Goal: Task Accomplishment & Management: Complete application form

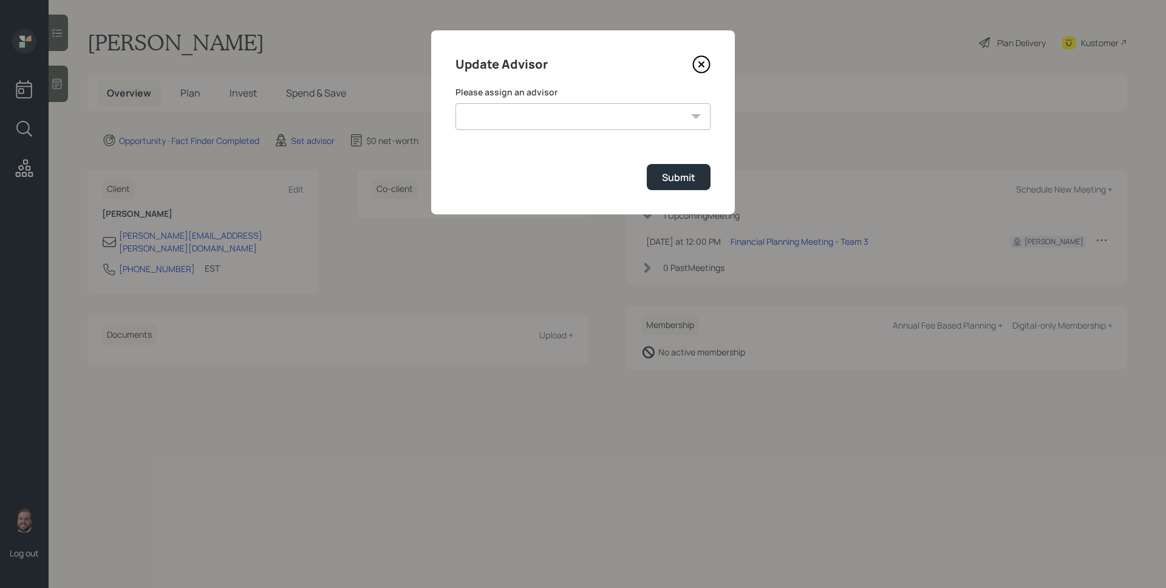
click at [597, 98] on div "Please assign an advisor [PERSON_NAME] [PERSON_NAME] End [PERSON_NAME] [PERSON_…" at bounding box center [582, 108] width 255 height 44
click at [597, 110] on select "[PERSON_NAME] [PERSON_NAME] End [PERSON_NAME] [PERSON_NAME] [PERSON_NAME] [PERS…" at bounding box center [582, 116] width 255 height 27
select select "d946c976-65aa-4529-ac9d-02c4f1114fc0"
click at [455, 103] on select "[PERSON_NAME] [PERSON_NAME] End [PERSON_NAME] [PERSON_NAME] [PERSON_NAME] [PERS…" at bounding box center [582, 116] width 255 height 27
click at [670, 175] on div "Submit" at bounding box center [678, 177] width 33 height 13
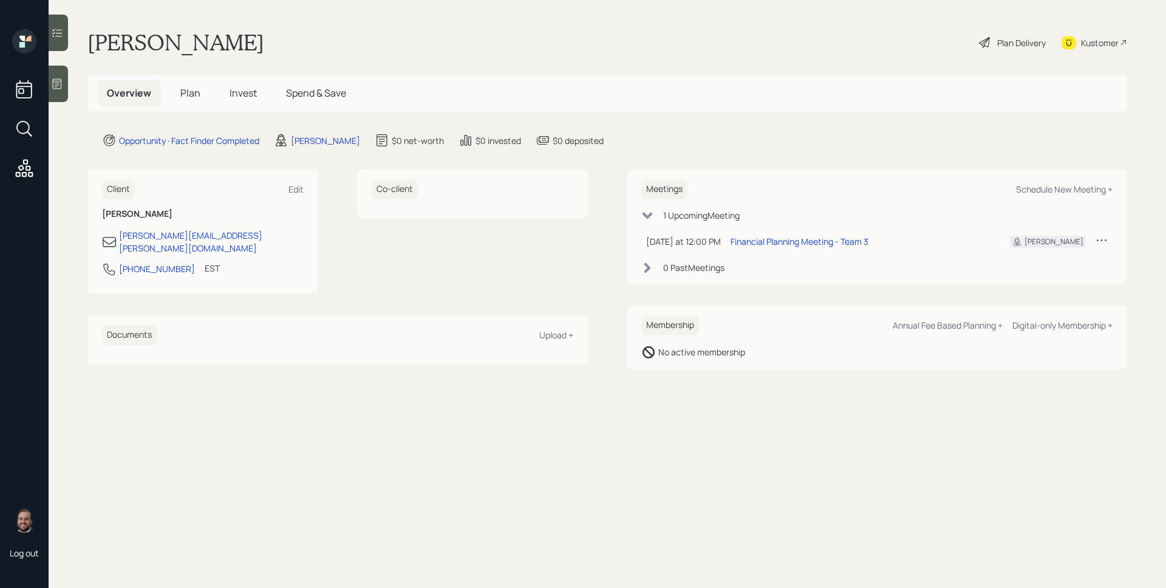
click at [58, 78] on icon at bounding box center [57, 84] width 12 height 12
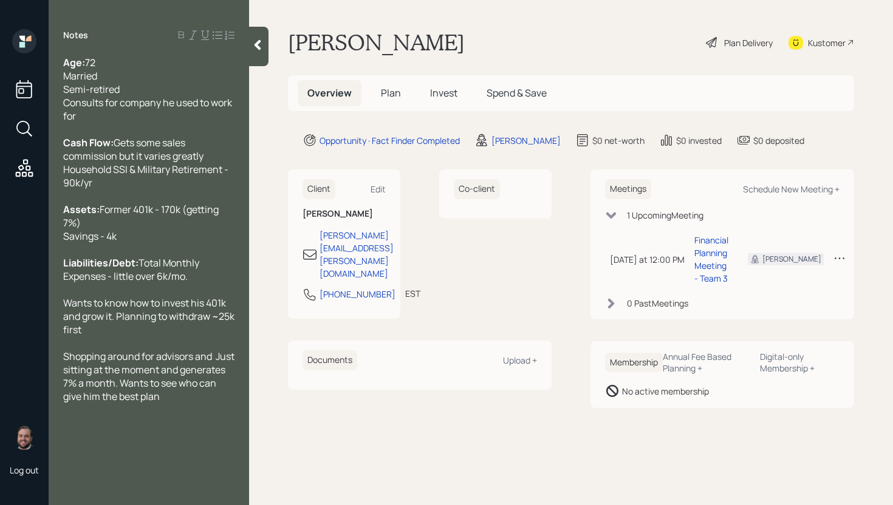
click at [387, 99] on span "Plan" at bounding box center [391, 92] width 20 height 13
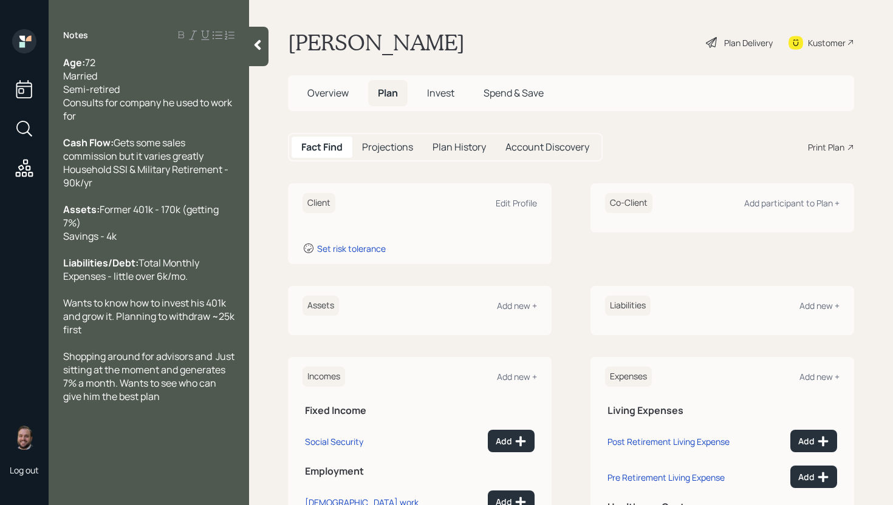
click at [328, 86] on h5 "Overview" at bounding box center [328, 93] width 61 height 26
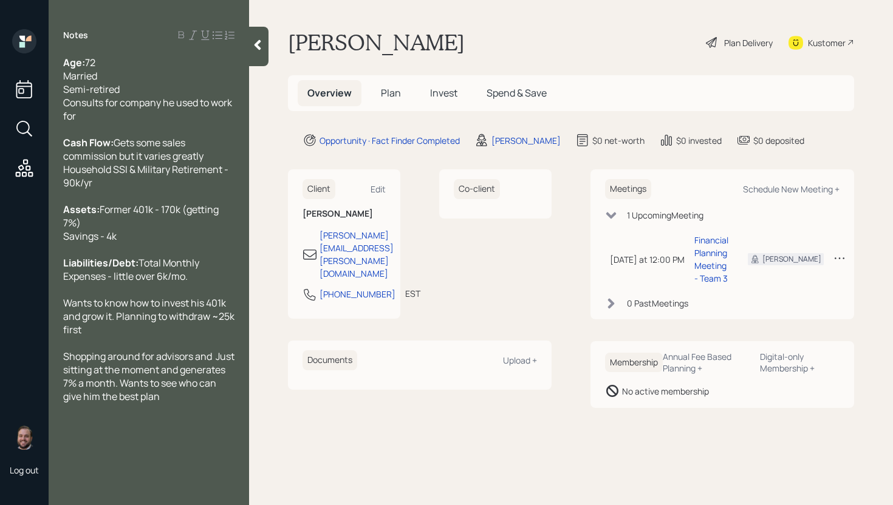
click at [390, 87] on span "Plan" at bounding box center [391, 92] width 20 height 13
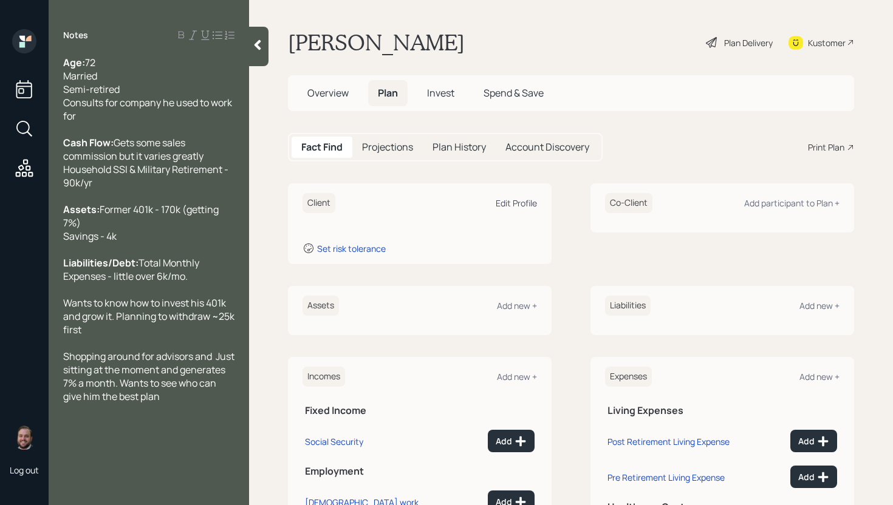
click at [517, 205] on div "Edit Profile" at bounding box center [515, 203] width 41 height 12
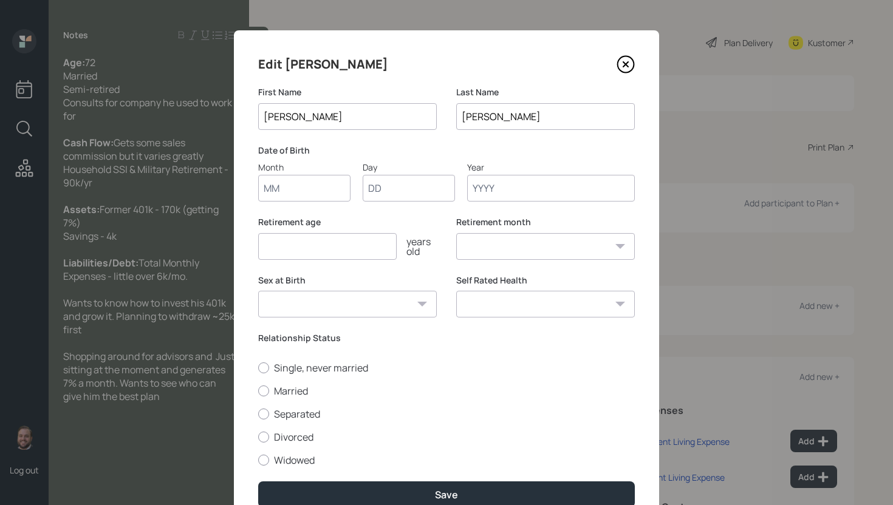
click at [300, 178] on input "Month" at bounding box center [304, 188] width 92 height 27
type input "01"
type input "1953"
select select "1"
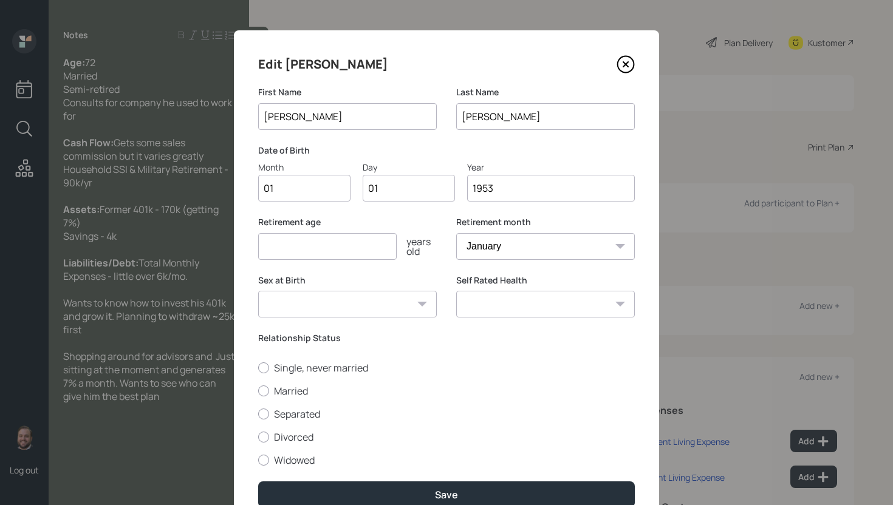
type input "1953"
type input "70"
click at [293, 393] on label "Married" at bounding box center [446, 390] width 376 height 13
click at [258, 391] on input "Married" at bounding box center [257, 390] width 1 height 1
radio input "true"
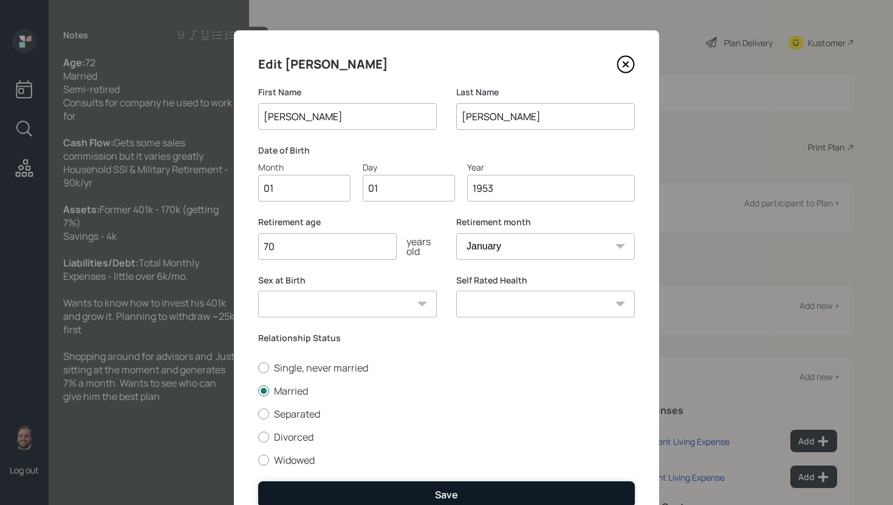
click at [437, 492] on div "Save" at bounding box center [446, 494] width 23 height 13
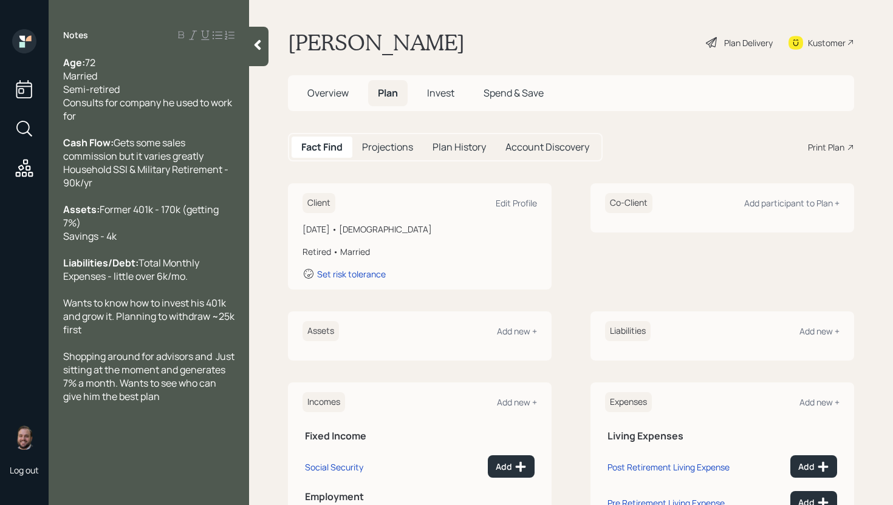
click at [514, 338] on div "Assets Add new +" at bounding box center [419, 331] width 234 height 20
click at [512, 332] on div "Add new +" at bounding box center [517, 331] width 40 height 12
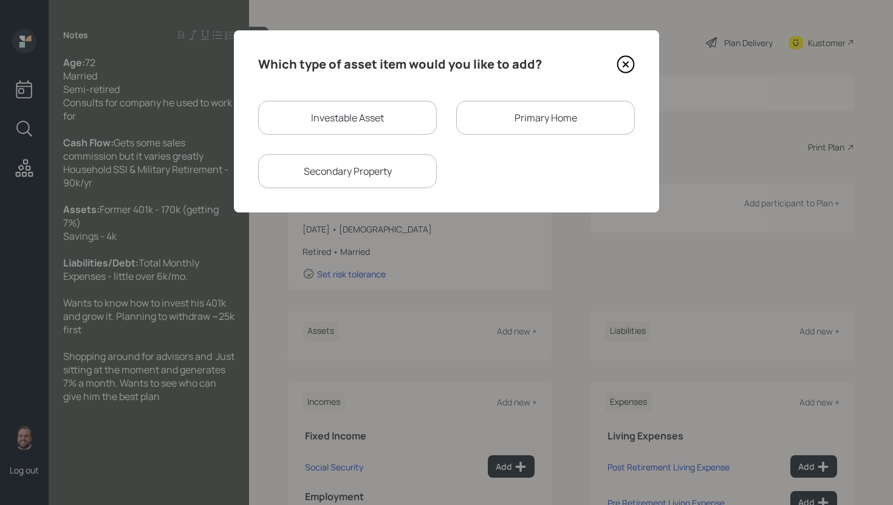
click at [376, 123] on div "Investable Asset" at bounding box center [347, 118] width 179 height 34
select select "taxable"
select select "balanced"
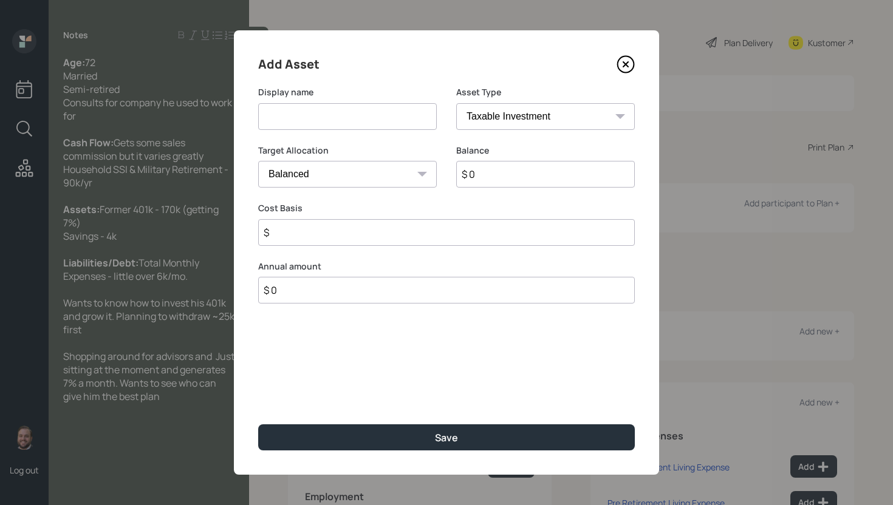
click at [376, 123] on input at bounding box center [347, 116] width 179 height 27
type input "Former 401k"
click at [541, 116] on select "SEP [PERSON_NAME] IRA 401(k) [PERSON_NAME] 401(k) 403(b) [PERSON_NAME] 403(b) 4…" at bounding box center [545, 116] width 179 height 27
select select "ira"
click at [456, 103] on select "SEP [PERSON_NAME] IRA 401(k) [PERSON_NAME] 401(k) 403(b) [PERSON_NAME] 403(b) 4…" at bounding box center [545, 116] width 179 height 27
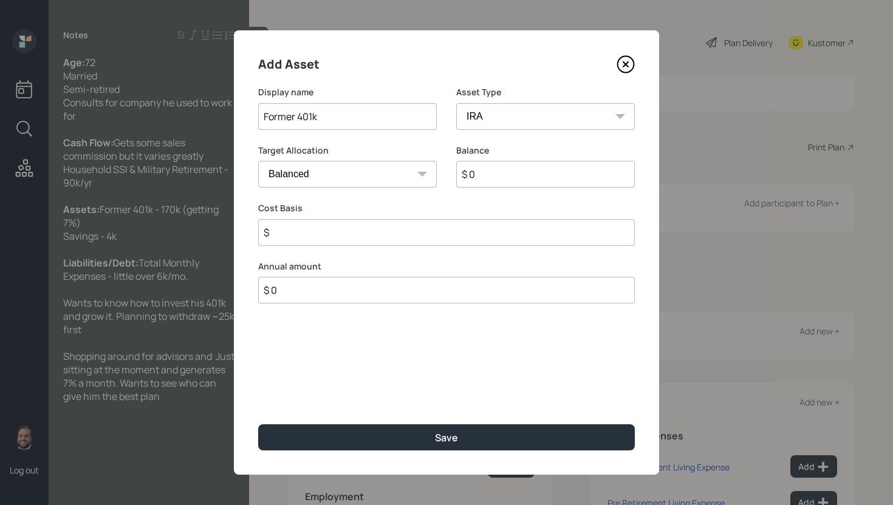
type input "$"
click at [511, 194] on div "Balance $ 0" at bounding box center [545, 174] width 179 height 58
click at [510, 184] on input "$ 0" at bounding box center [545, 174] width 179 height 27
click at [511, 179] on input "$ 0" at bounding box center [545, 174] width 179 height 27
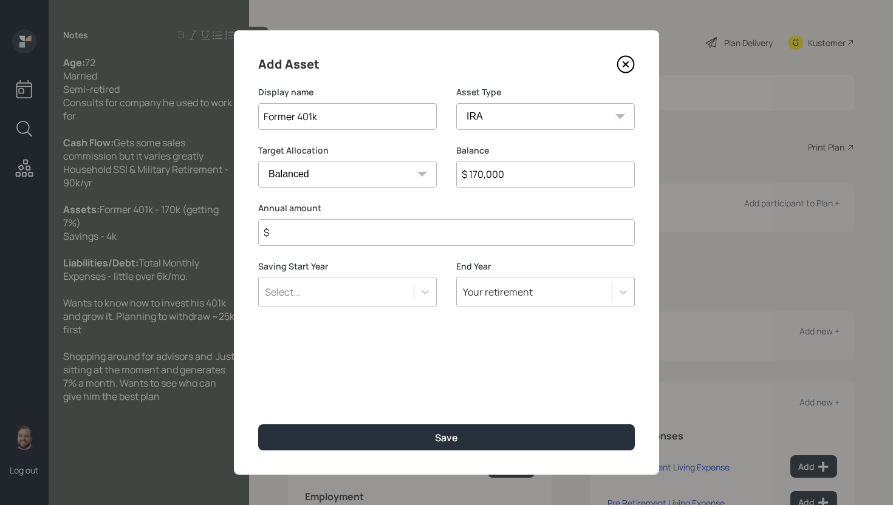
type input "$ 170,000"
type input "$ 0"
click at [258, 424] on button "Save" at bounding box center [446, 437] width 376 height 26
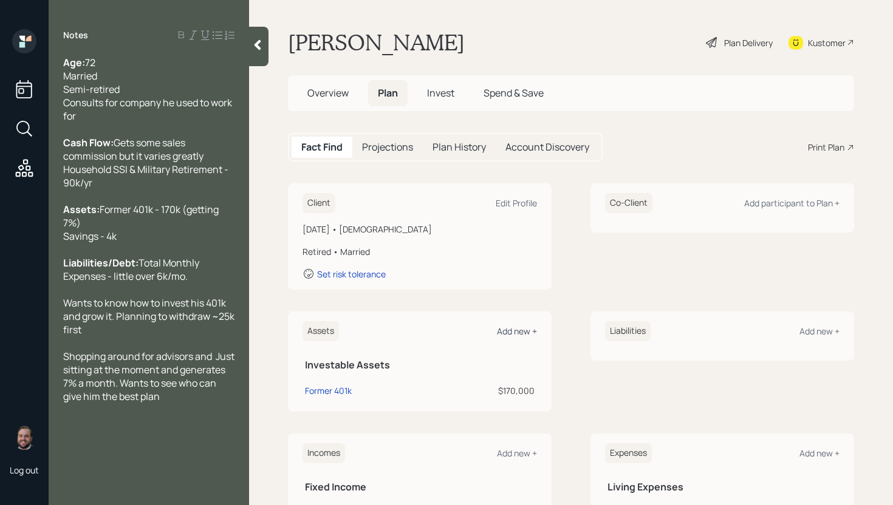
click at [522, 330] on div "Add new +" at bounding box center [517, 331] width 40 height 12
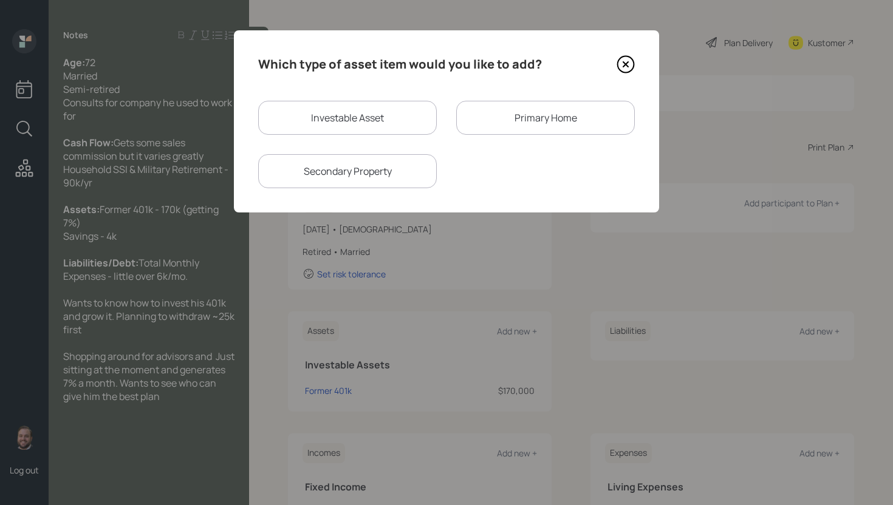
click at [350, 103] on div "Investable Asset" at bounding box center [347, 118] width 179 height 34
select select "taxable"
select select "balanced"
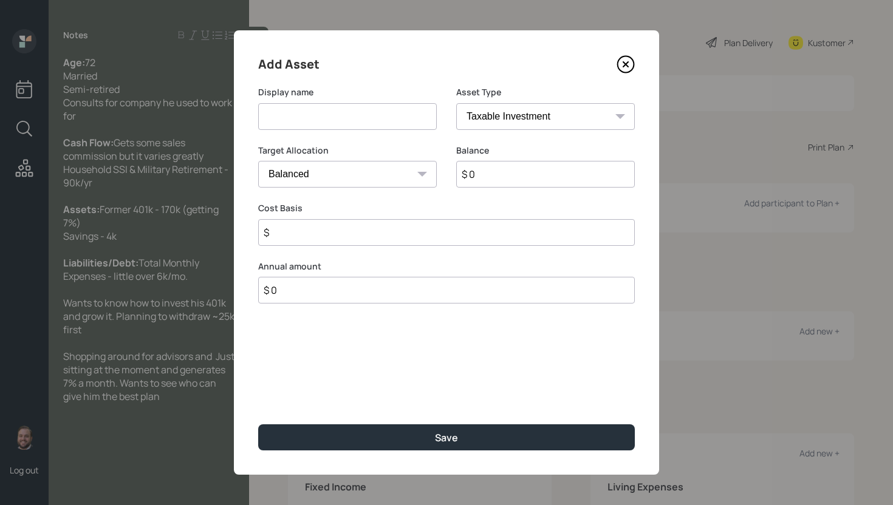
click at [350, 103] on input at bounding box center [347, 116] width 179 height 27
type input "Savings"
click at [589, 112] on select "SEP [PERSON_NAME] IRA 401(k) [PERSON_NAME] 401(k) 403(b) [PERSON_NAME] 403(b) 4…" at bounding box center [545, 116] width 179 height 27
select select "emergency_fund"
click at [456, 103] on select "SEP [PERSON_NAME] IRA 401(k) [PERSON_NAME] 401(k) 403(b) [PERSON_NAME] 403(b) 4…" at bounding box center [545, 116] width 179 height 27
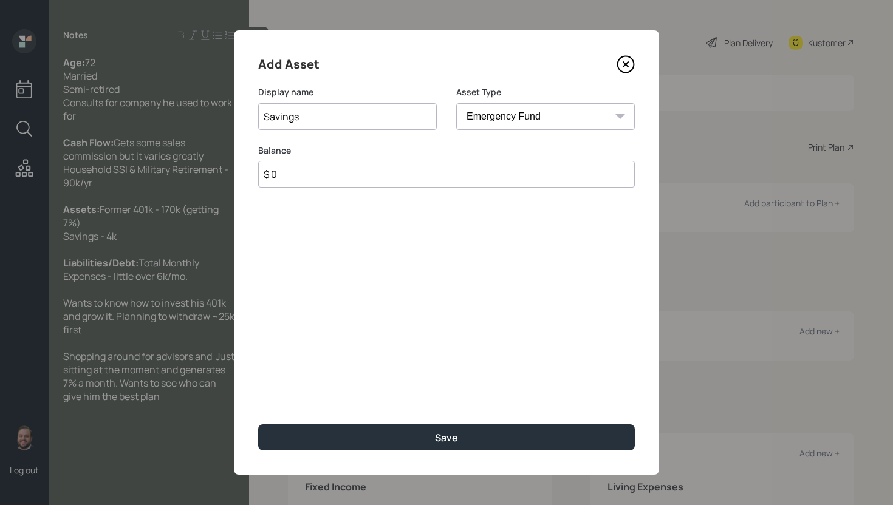
drag, startPoint x: 589, startPoint y: 112, endPoint x: 566, endPoint y: 185, distance: 76.4
click at [566, 185] on input "$ 0" at bounding box center [446, 174] width 376 height 27
type input "$ 4,000"
click at [258, 424] on button "Save" at bounding box center [446, 437] width 376 height 26
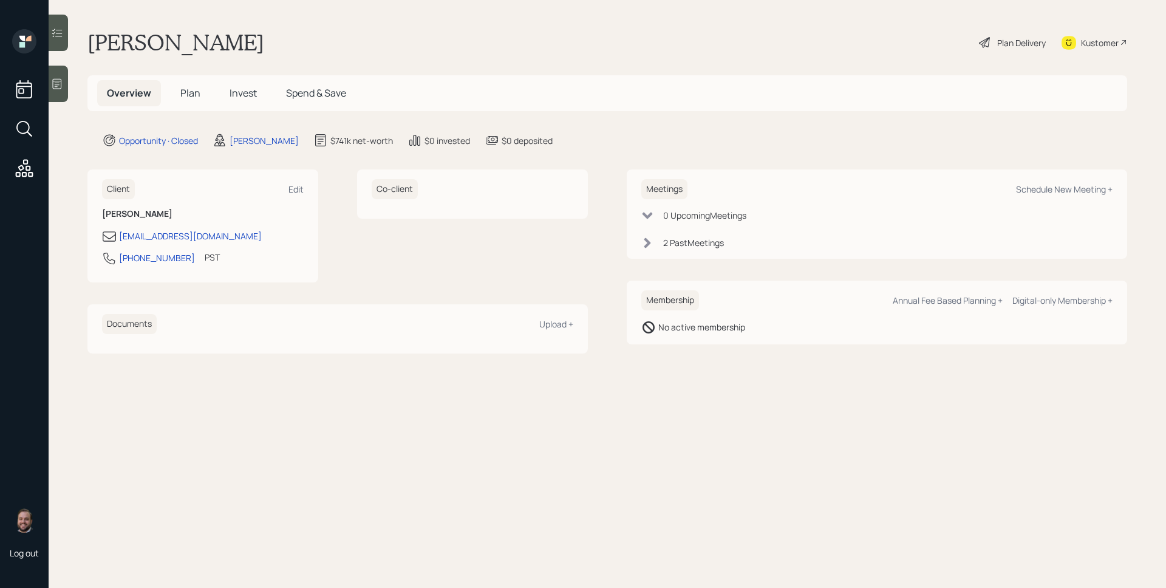
click at [191, 92] on span "Plan" at bounding box center [190, 92] width 20 height 13
